Goal: Task Accomplishment & Management: Manage account settings

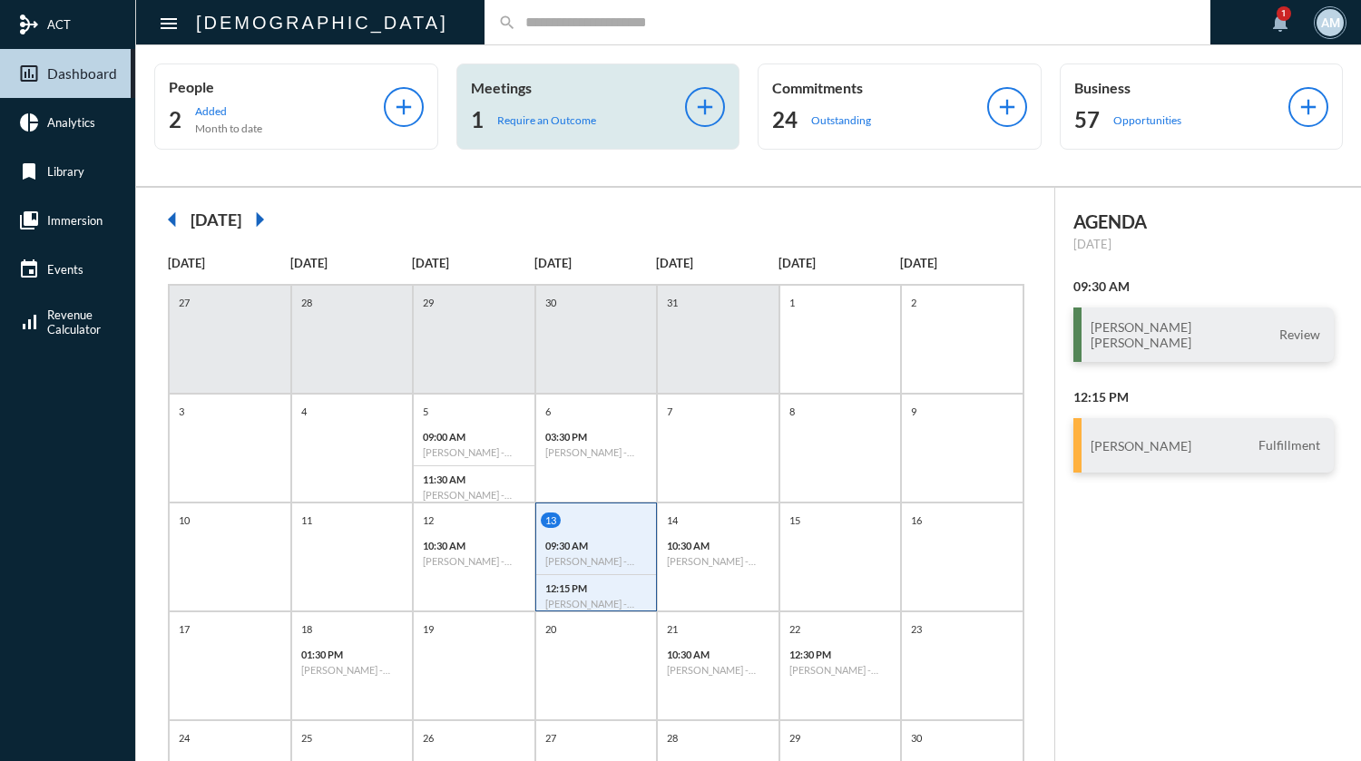
click at [546, 109] on div "1 Require an Outcome" at bounding box center [578, 119] width 215 height 29
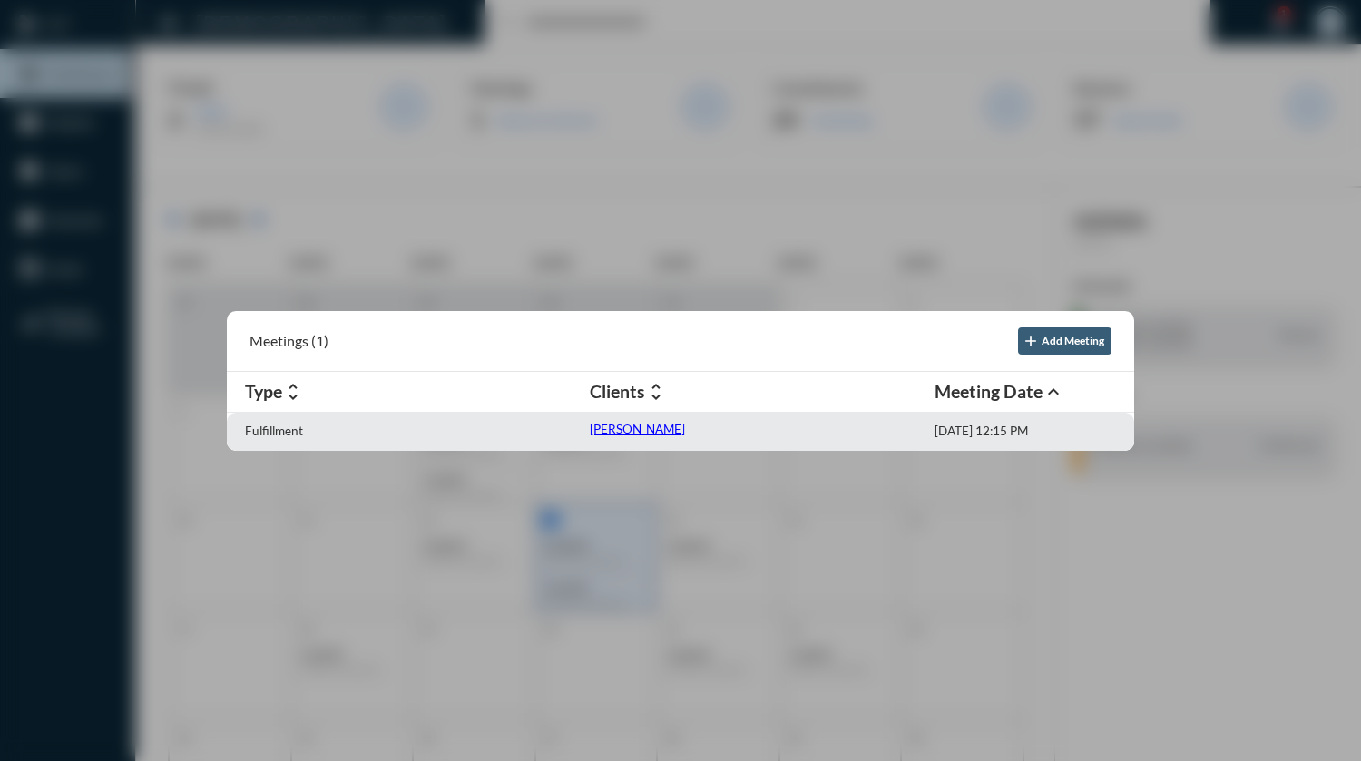
click at [611, 430] on p "[PERSON_NAME]" at bounding box center [637, 429] width 95 height 15
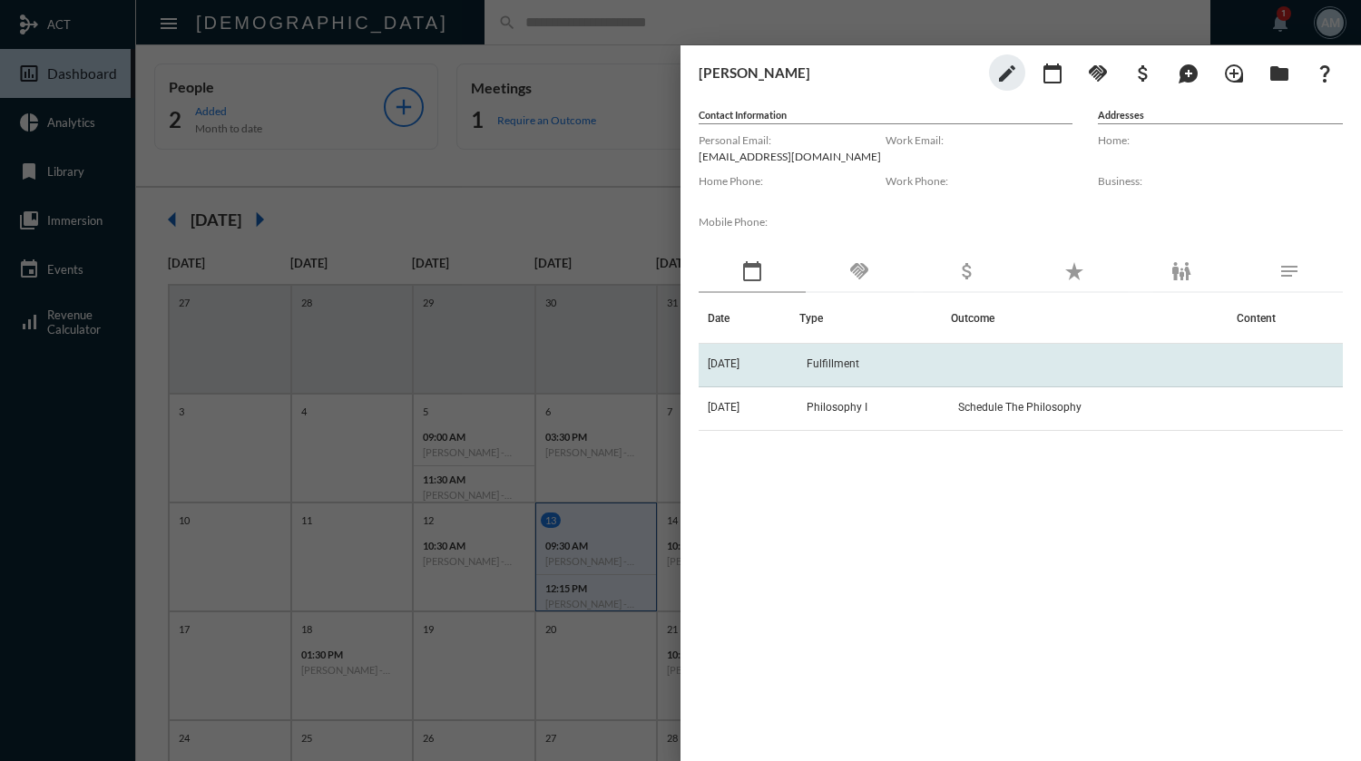
click at [909, 373] on td "Fulfillment" at bounding box center [875, 366] width 152 height 44
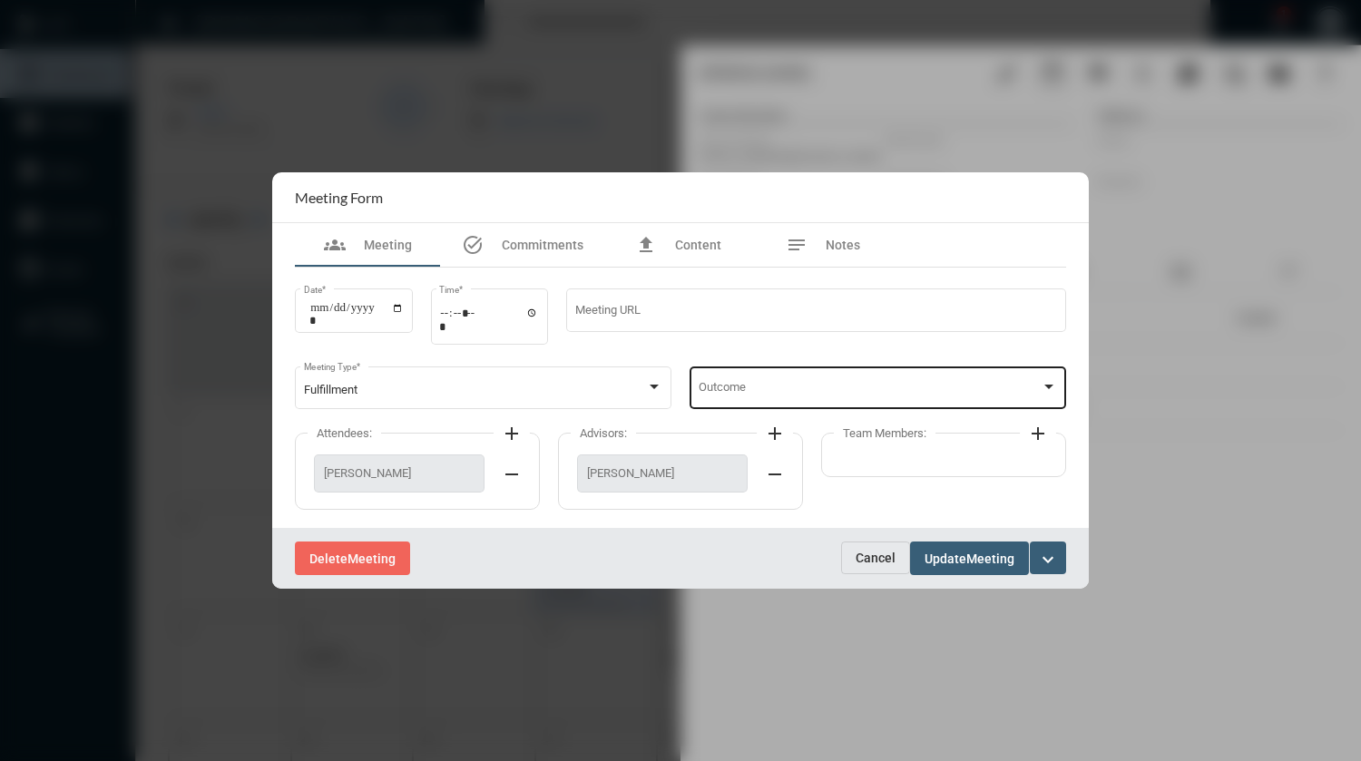
click at [831, 378] on div "Outcome" at bounding box center [878, 386] width 359 height 46
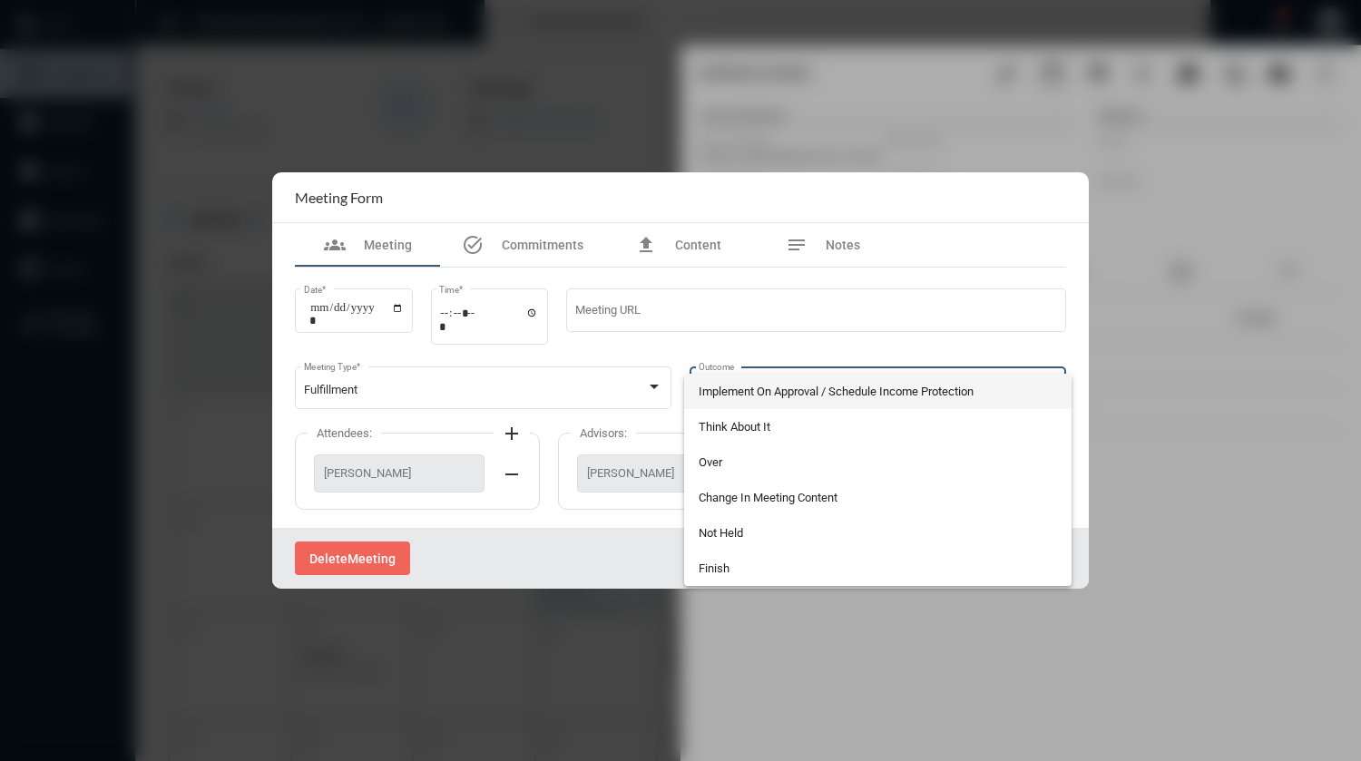
click at [847, 250] on div at bounding box center [680, 380] width 1361 height 761
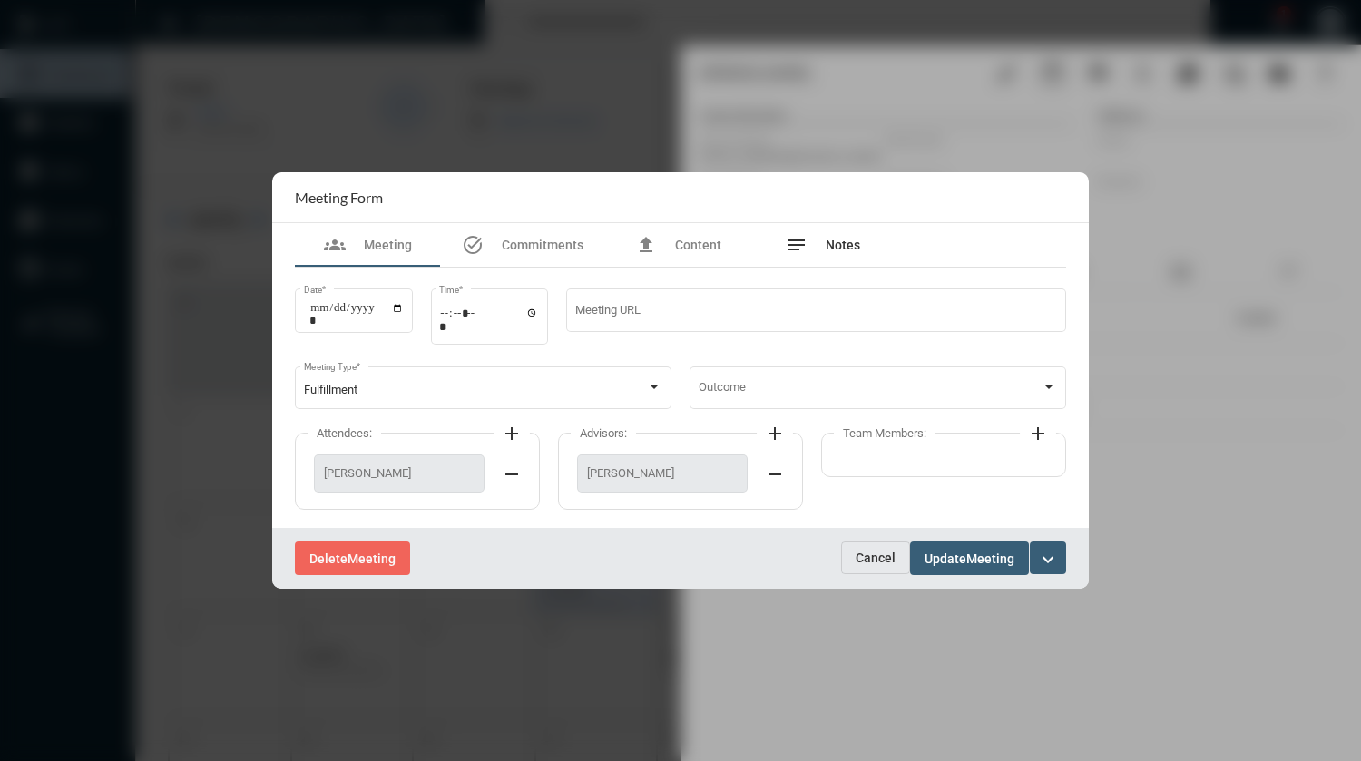
click at [847, 250] on span "Notes" at bounding box center [843, 245] width 34 height 15
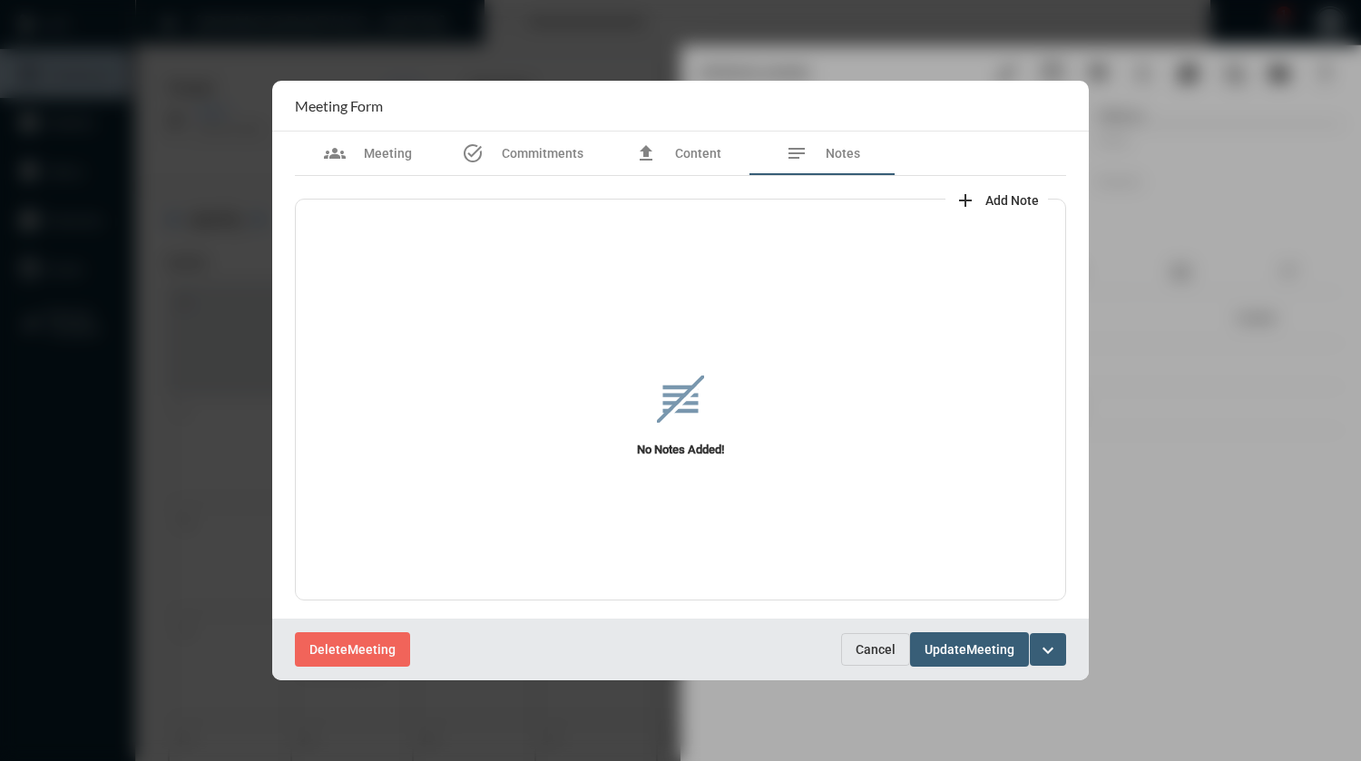
click at [978, 198] on span "add Add Note" at bounding box center [997, 198] width 84 height 15
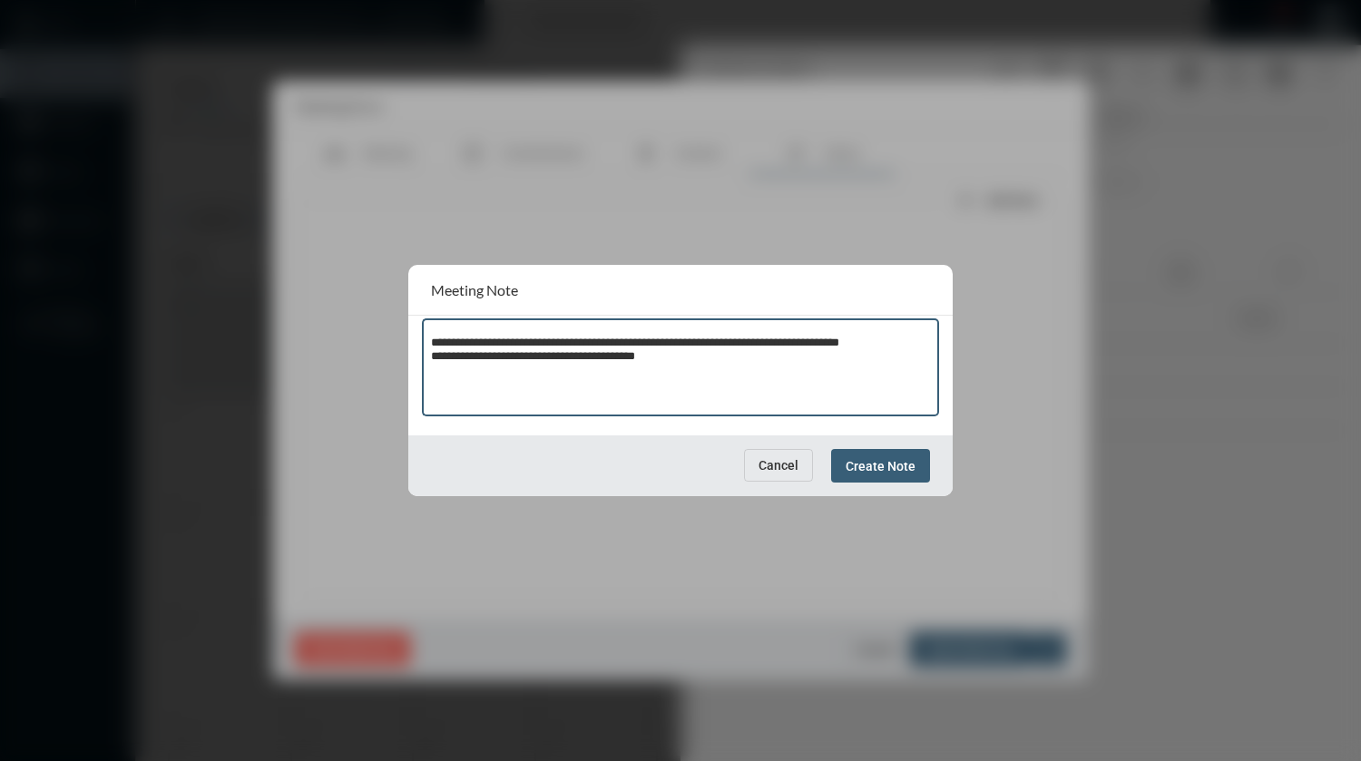
type textarea "**********"
click at [876, 466] on span "Create Note" at bounding box center [881, 466] width 70 height 15
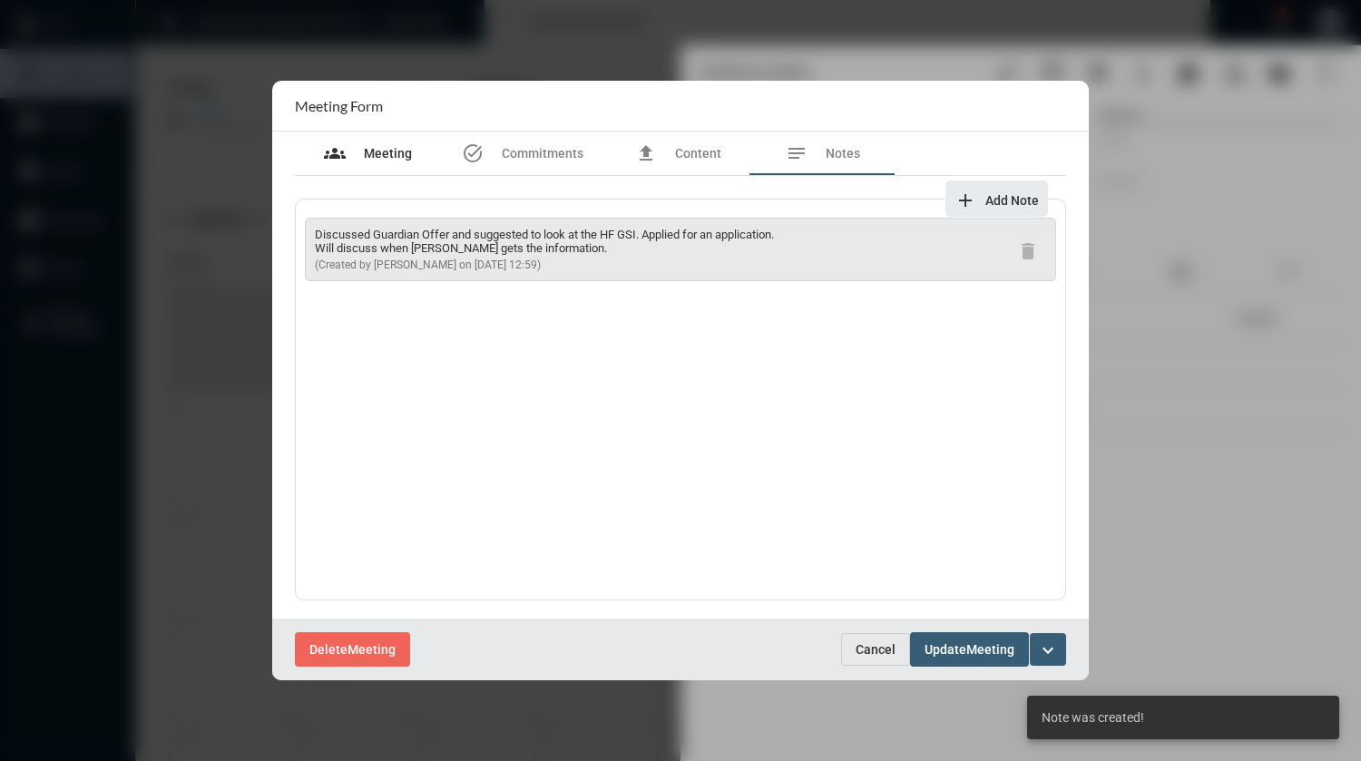
click at [387, 157] on span "Meeting" at bounding box center [388, 153] width 48 height 15
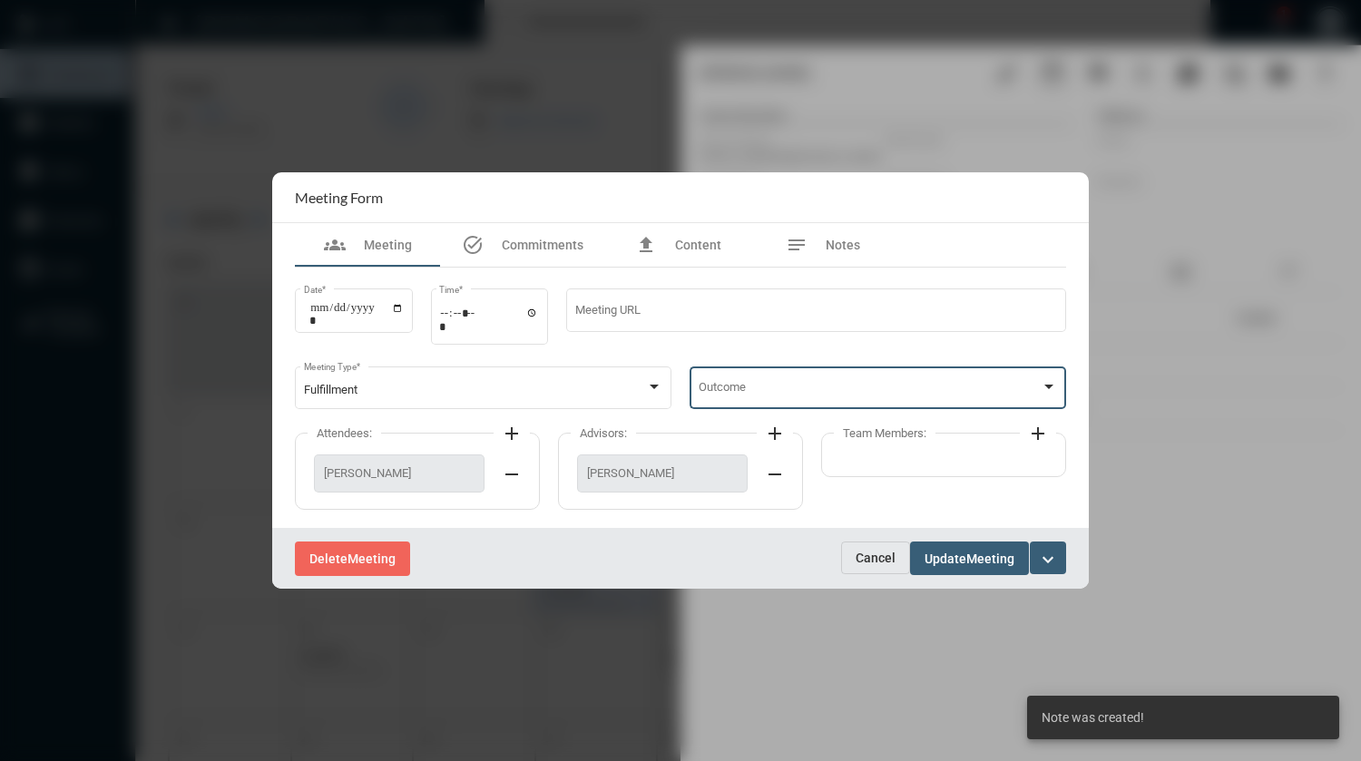
click at [917, 394] on span at bounding box center [870, 391] width 343 height 14
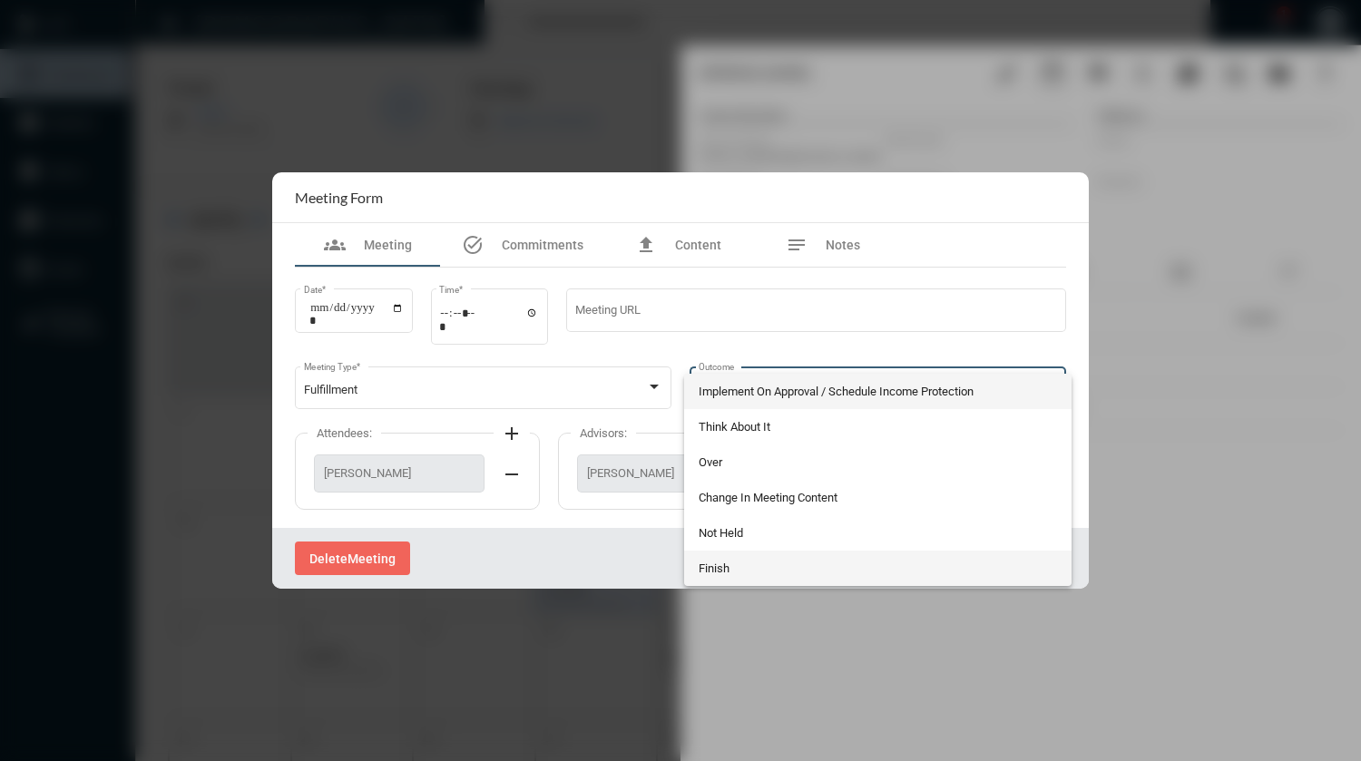
click at [781, 566] on span "Finish" at bounding box center [878, 568] width 359 height 35
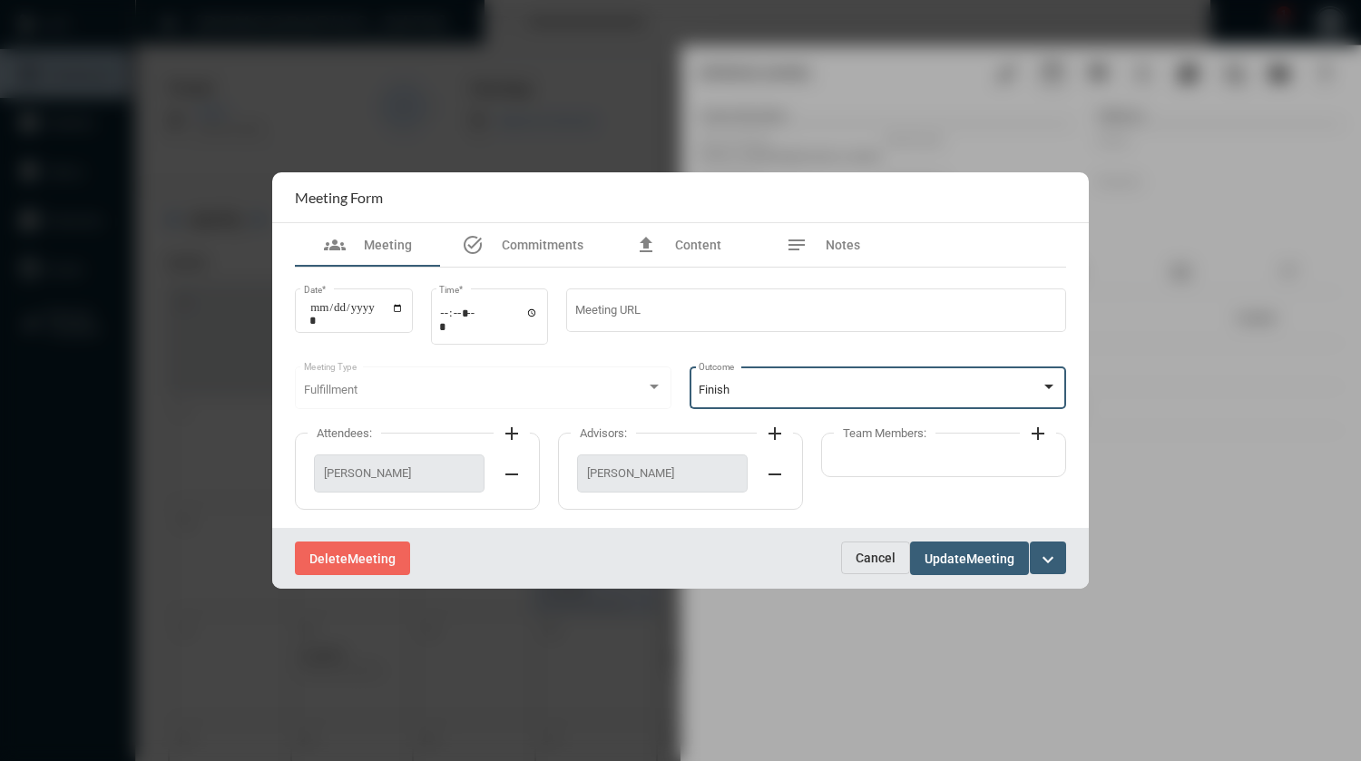
click at [987, 561] on span "Meeting" at bounding box center [990, 559] width 48 height 15
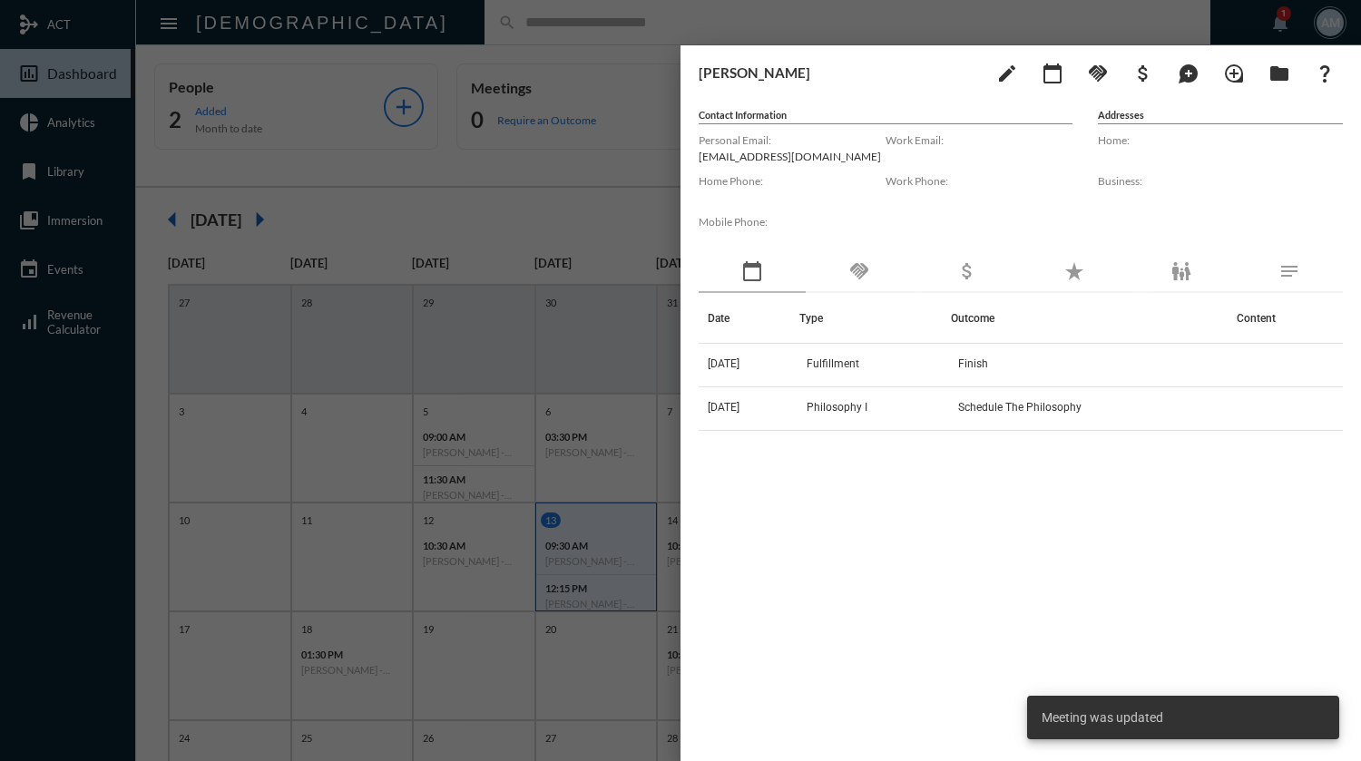
click at [556, 26] on div at bounding box center [680, 380] width 1361 height 761
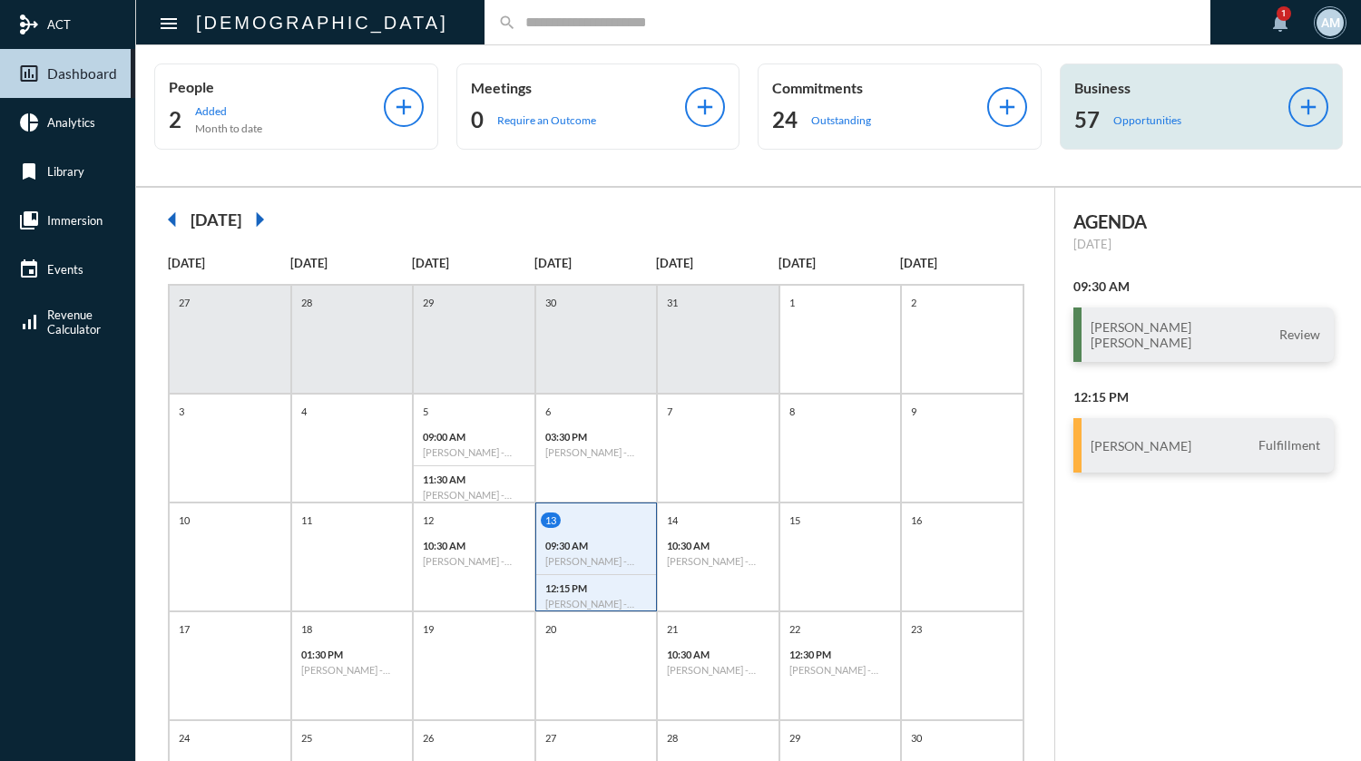
click at [1131, 109] on div "57 Opportunities" at bounding box center [1181, 119] width 215 height 29
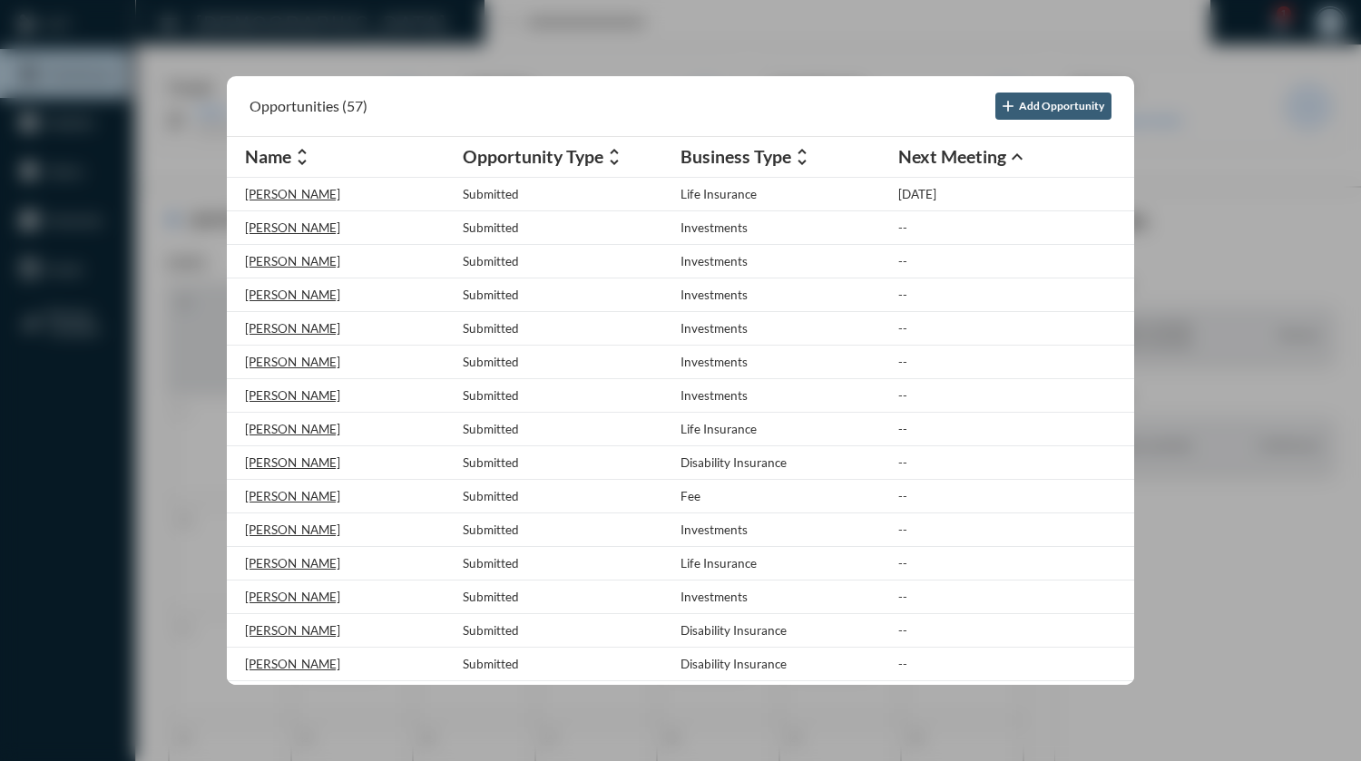
click at [564, 163] on h2 "Opportunity Type" at bounding box center [533, 156] width 141 height 21
click at [515, 24] on div at bounding box center [680, 380] width 1361 height 761
